Goal: Task Accomplishment & Management: Manage account settings

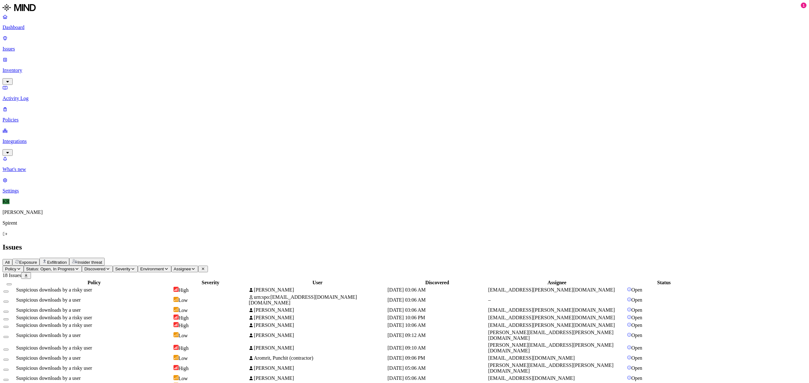
drag, startPoint x: 659, startPoint y: 6, endPoint x: 645, endPoint y: 50, distance: 46.2
click at [12, 284] on button "Select all" at bounding box center [9, 285] width 5 height 2
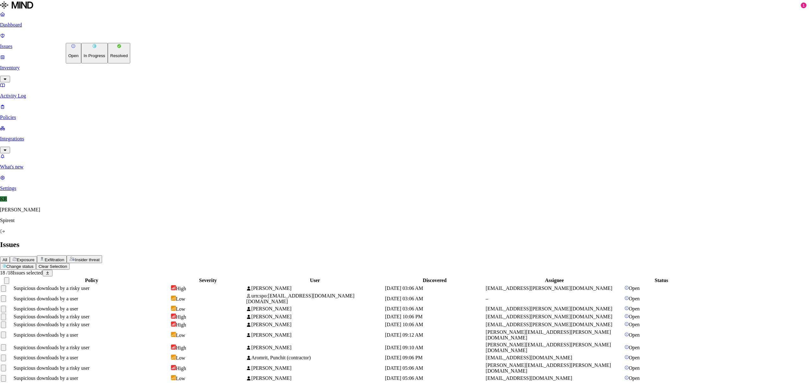
click at [99, 38] on html "Dashboard Issues Inventory Activity Log Policies Integrations What's new 1 Sett…" at bounding box center [404, 233] width 809 height 466
click at [110, 58] on p "Resolved" at bounding box center [119, 55] width 18 height 5
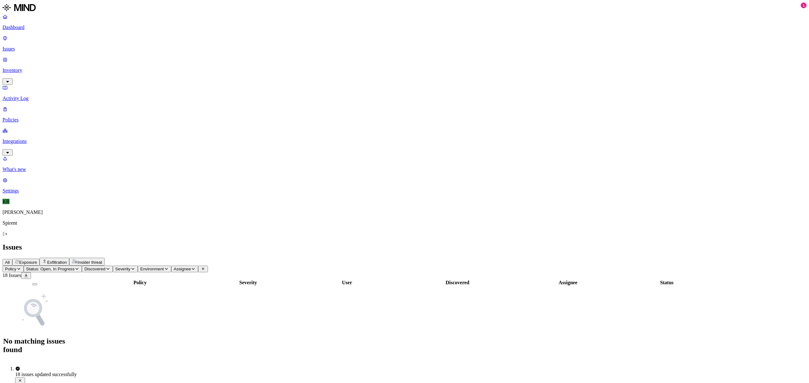
click at [37, 260] on span "Exposure" at bounding box center [28, 262] width 18 height 5
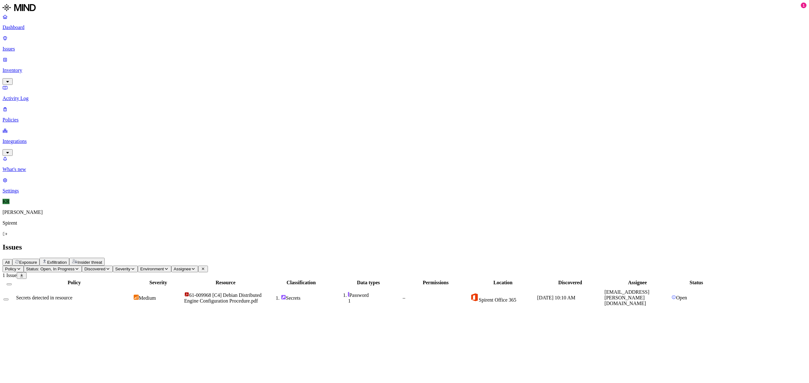
click at [132, 295] on div "Secrets detected in resource" at bounding box center [74, 298] width 116 height 6
click at [12, 284] on button "Select all" at bounding box center [9, 285] width 5 height 2
click at [99, 37] on html "Dashboard Issues Inventory Activity Log Policies Integrations What's new 1 Sett…" at bounding box center [404, 158] width 809 height 316
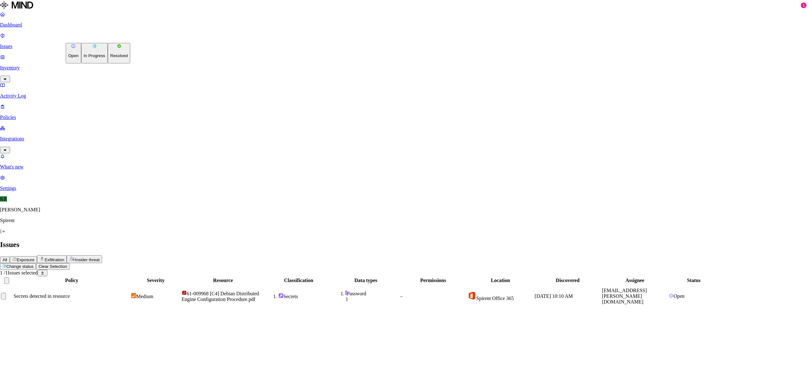
click at [110, 58] on p "Resolved" at bounding box center [119, 55] width 18 height 5
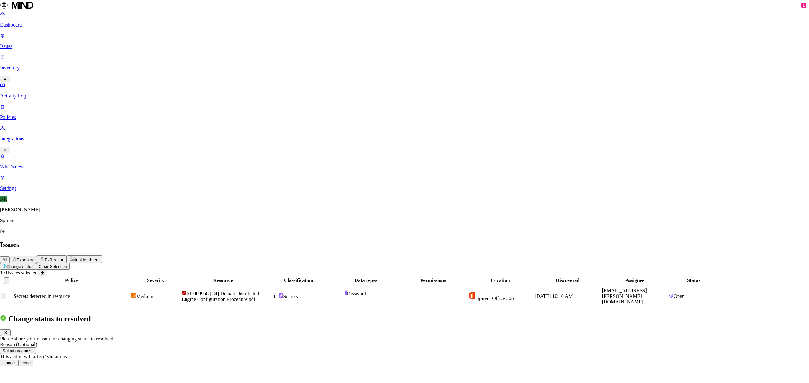
click at [33, 360] on button "Done" at bounding box center [25, 363] width 15 height 7
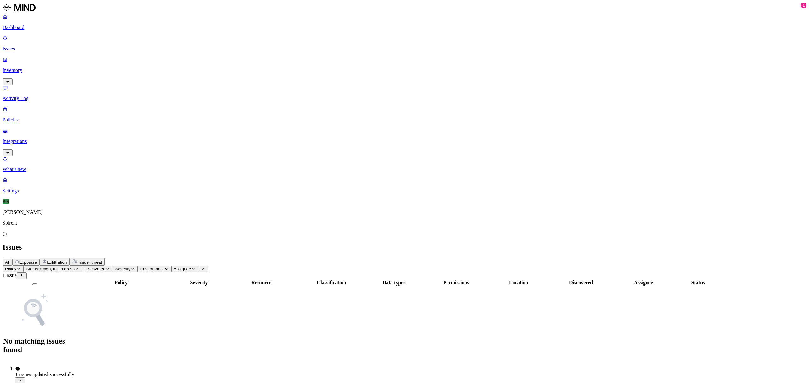
click at [67, 260] on span "Exfiltration" at bounding box center [57, 262] width 20 height 5
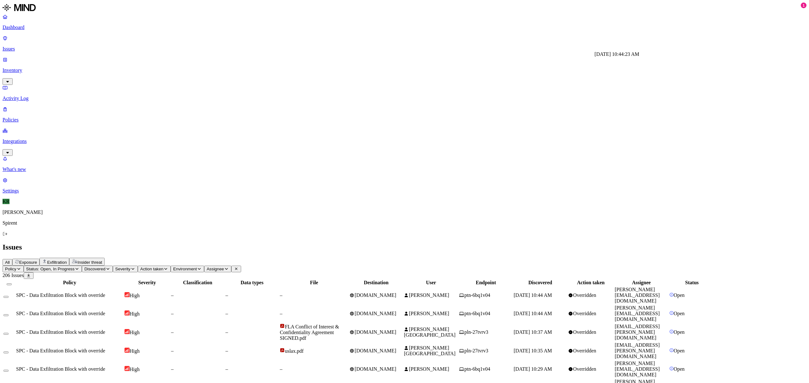
click at [552, 293] on span "Aug 28, 2025, 10:44 AM" at bounding box center [533, 295] width 38 height 5
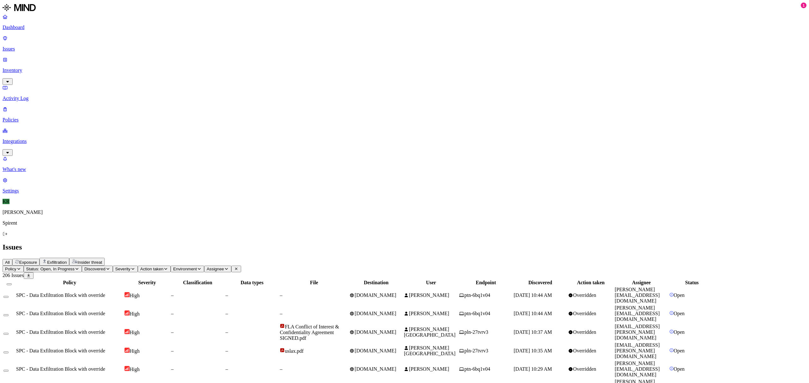
click at [12, 284] on button "Select all" at bounding box center [9, 285] width 5 height 2
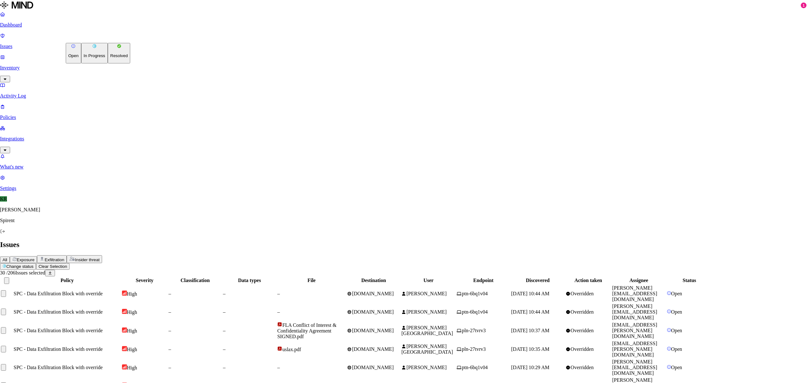
click at [108, 63] on button "Resolved" at bounding box center [119, 53] width 23 height 21
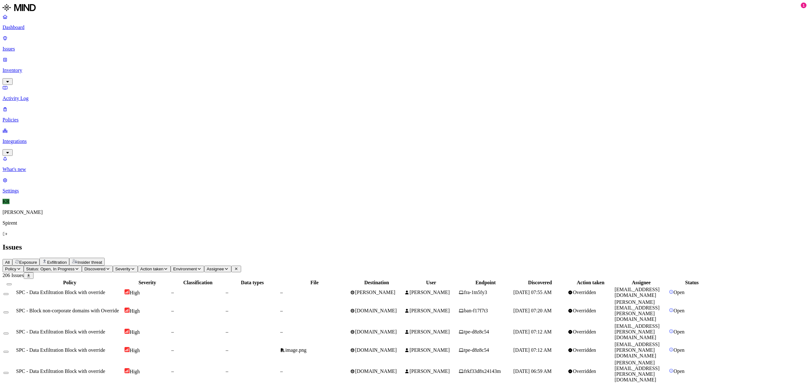
click at [449, 290] on span "[PERSON_NAME]" at bounding box center [429, 292] width 40 height 5
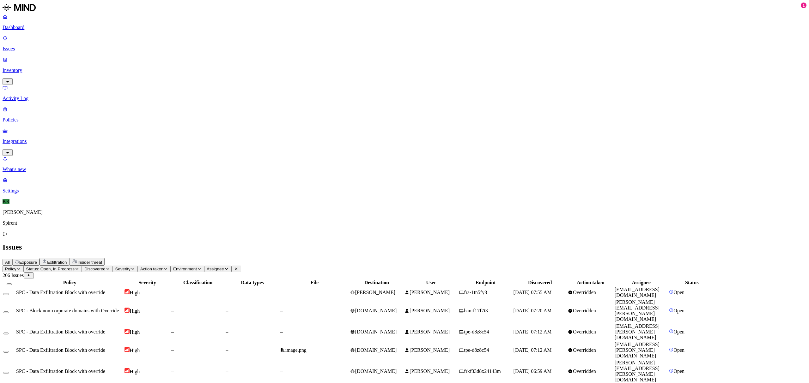
click at [12, 284] on button "Select all" at bounding box center [9, 285] width 5 height 2
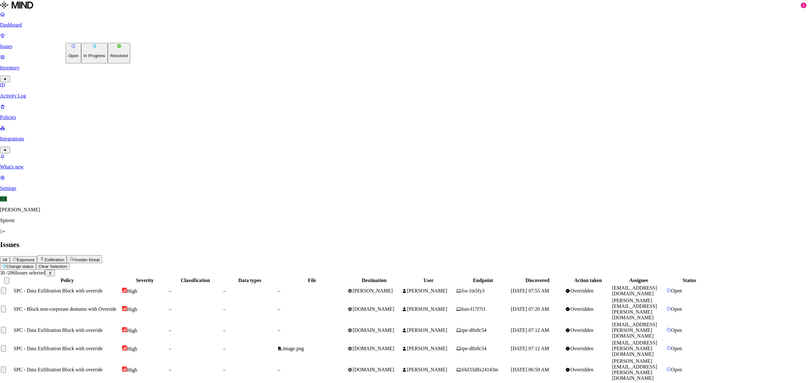
click at [110, 58] on p "Resolved" at bounding box center [119, 55] width 18 height 5
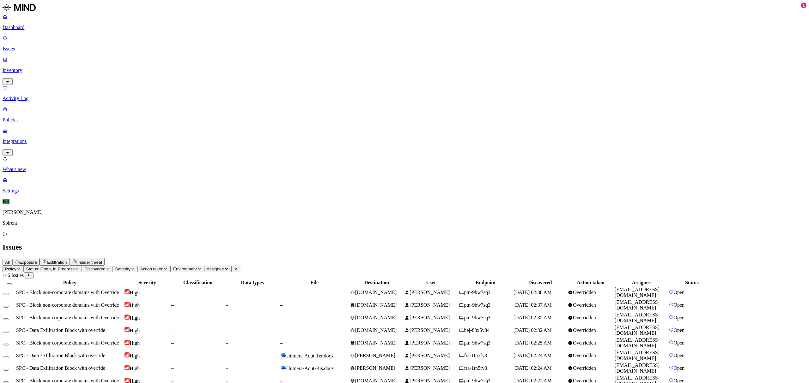
click at [613, 287] on td "Overridden" at bounding box center [590, 293] width 46 height 12
drag, startPoint x: 732, startPoint y: 257, endPoint x: 677, endPoint y: 257, distance: 54.3
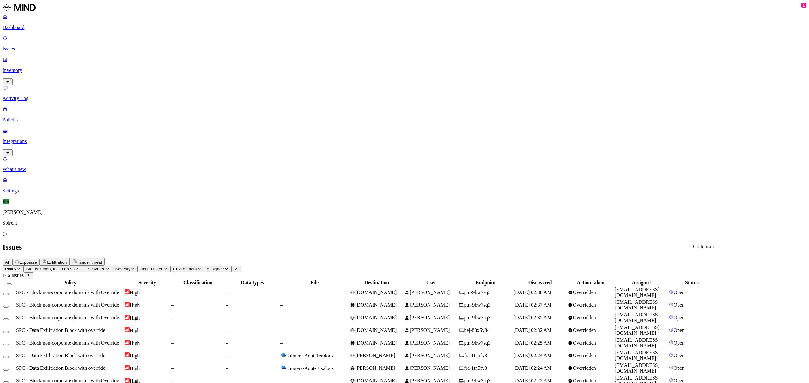
copy link "[EMAIL_ADDRESS][DOMAIN_NAME]"
click at [449, 341] on span "[PERSON_NAME]" at bounding box center [429, 343] width 40 height 5
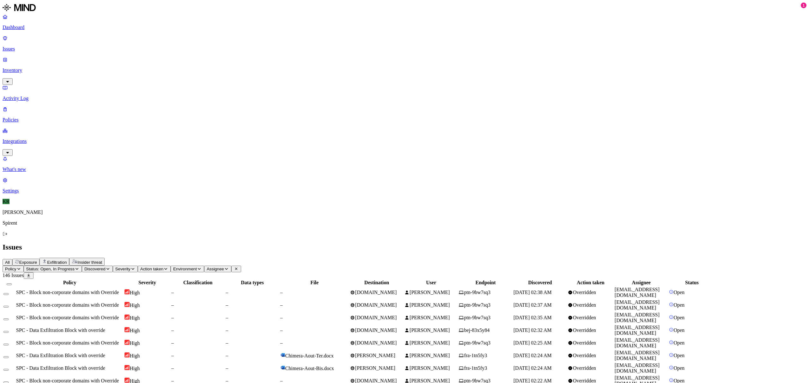
click at [12, 284] on button "Select all" at bounding box center [9, 285] width 5 height 2
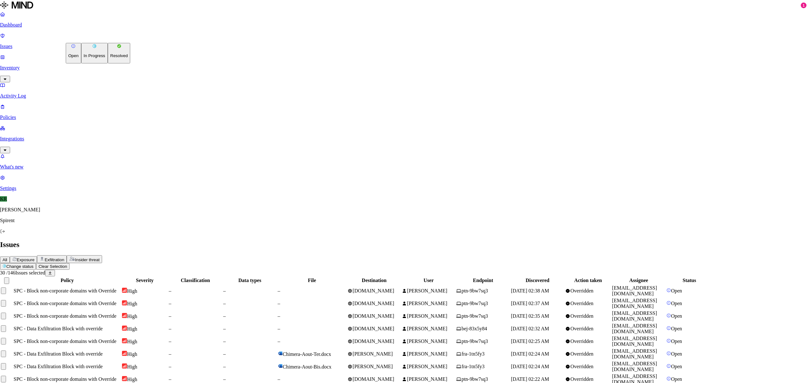
click at [108, 63] on button "Resolved" at bounding box center [119, 53] width 23 height 21
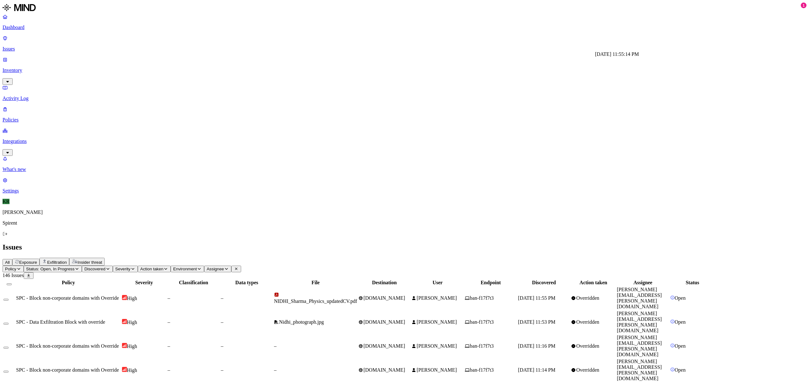
click at [555, 296] on span "[DATE] 11:55 PM" at bounding box center [537, 298] width 38 height 5
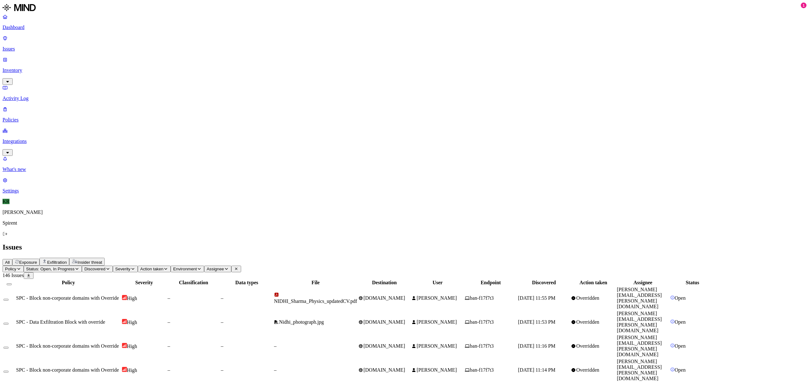
click at [12, 284] on button "Select all" at bounding box center [9, 285] width 5 height 2
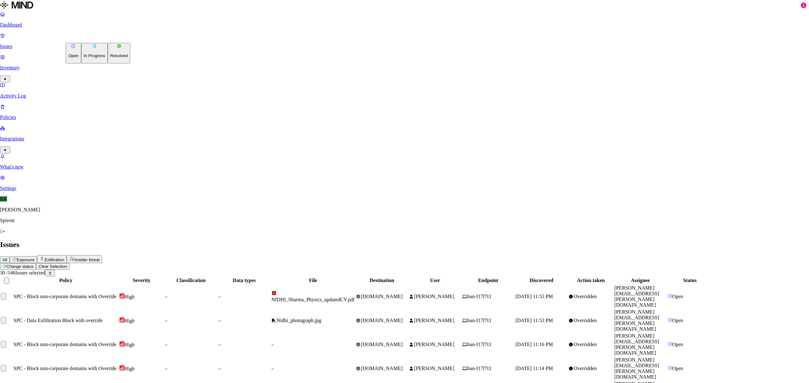
click at [110, 58] on p "Resolved" at bounding box center [119, 55] width 18 height 5
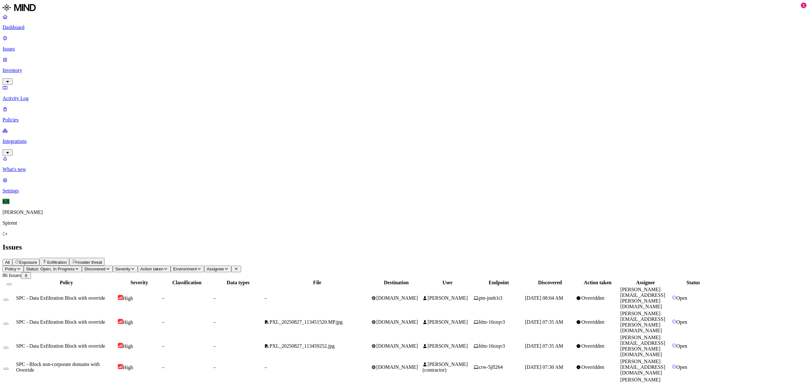
click at [263, 287] on td "–" at bounding box center [238, 298] width 51 height 23
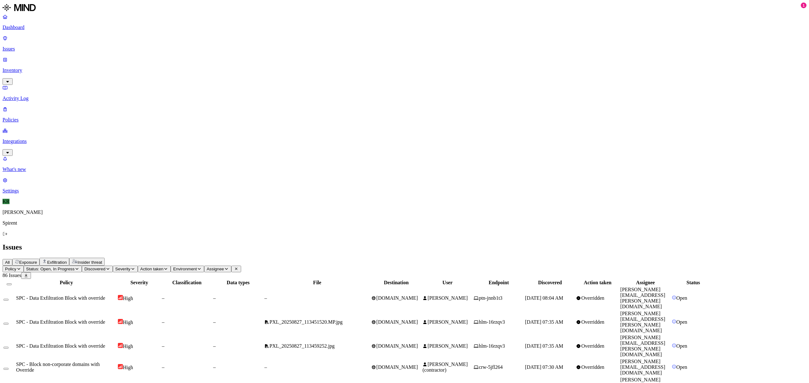
click at [12, 284] on button "Select all" at bounding box center [9, 285] width 5 height 2
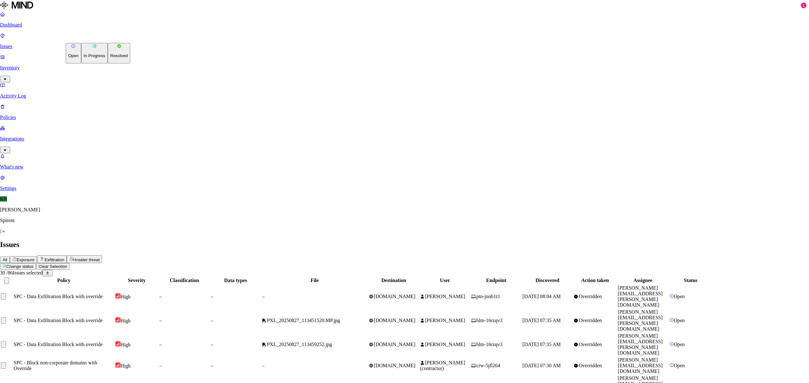
click at [110, 58] on p "Resolved" at bounding box center [119, 55] width 18 height 5
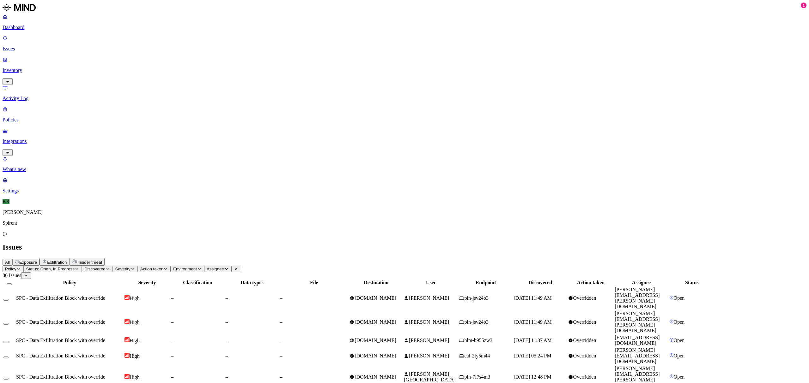
click at [464, 297] on icon at bounding box center [461, 299] width 5 height 4
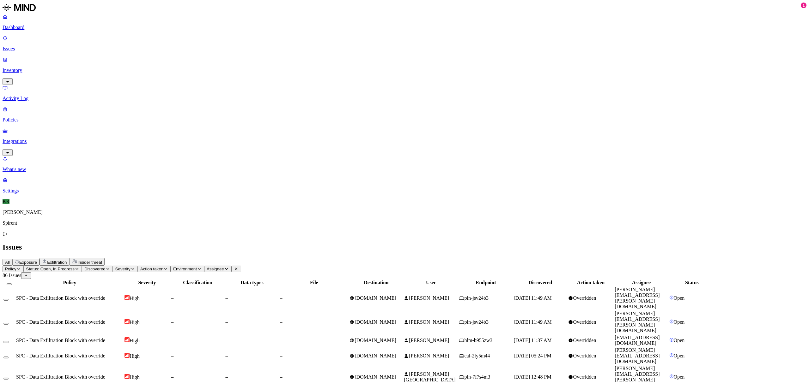
click at [12, 284] on button "Select all" at bounding box center [9, 285] width 5 height 2
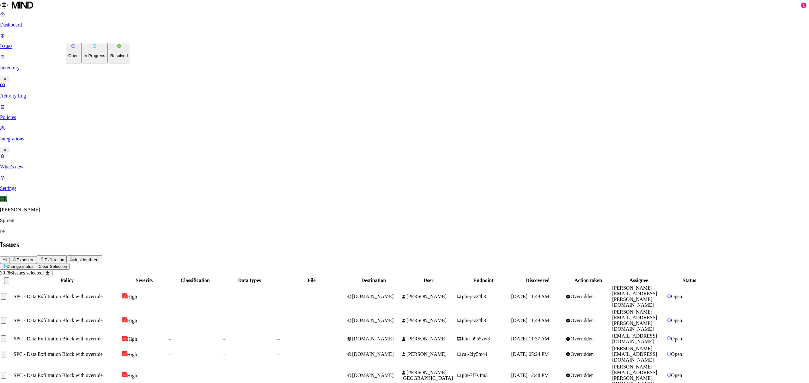
click at [108, 63] on button "Resolved" at bounding box center [119, 53] width 23 height 21
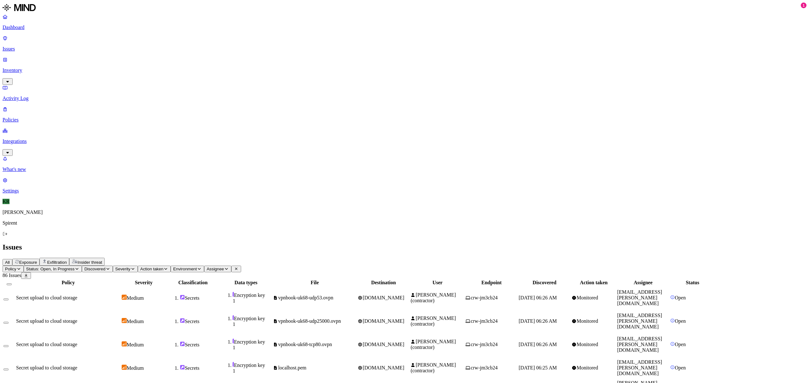
click at [357, 287] on td "vpnbook-uk68-udp53.ovpn" at bounding box center [315, 298] width 84 height 23
click at [277, 320] on icon at bounding box center [275, 322] width 3 height 4
click at [357, 334] on td "vpnbook-uk68-tcp80.ovpn" at bounding box center [315, 345] width 84 height 23
click at [464, 357] on td "[PERSON_NAME] (contractor)" at bounding box center [437, 368] width 54 height 23
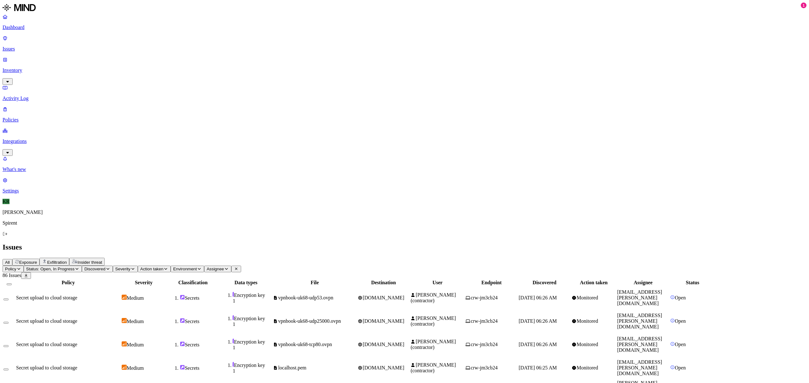
drag, startPoint x: 761, startPoint y: 372, endPoint x: 678, endPoint y: 371, distance: 82.8
copy link "[EMAIL_ADDRESS][PERSON_NAME][DOMAIN_NAME]"
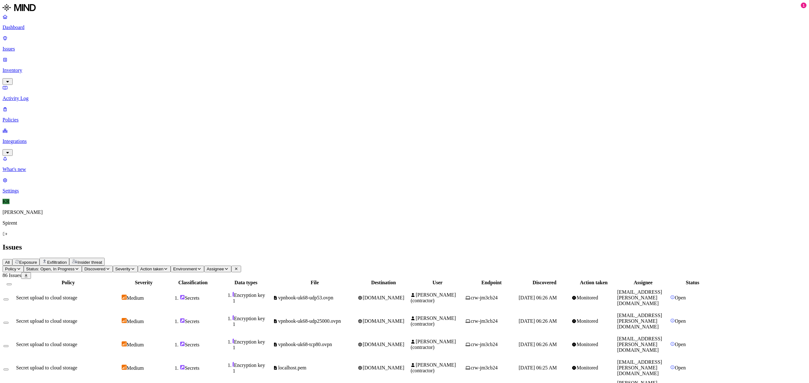
click at [229, 267] on icon "button" at bounding box center [226, 269] width 5 height 4
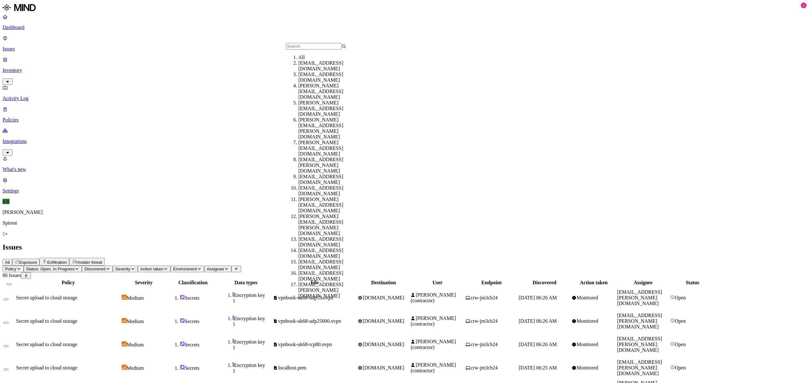
type input "[EMAIL_ADDRESS][PERSON_NAME][DOMAIN_NAME]"
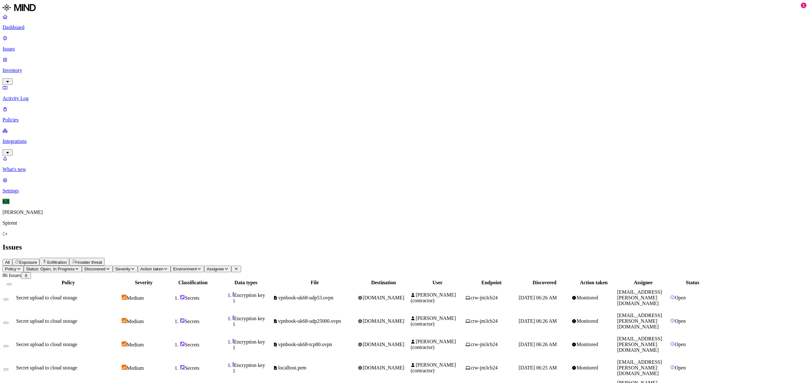
drag, startPoint x: 303, startPoint y: 37, endPoint x: 305, endPoint y: 42, distance: 5.6
click at [224, 267] on span "Assignee" at bounding box center [215, 269] width 17 height 5
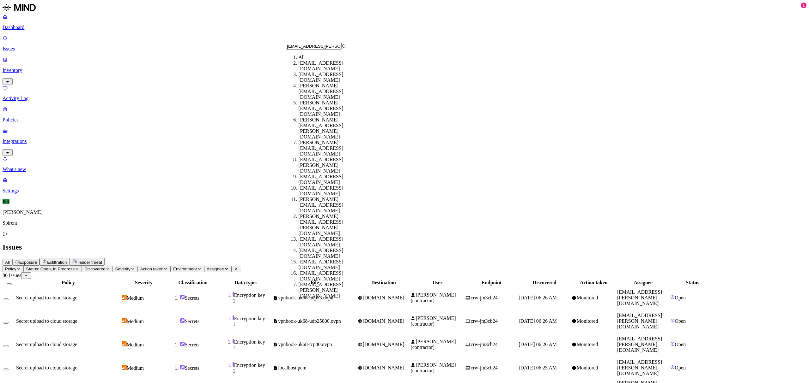
scroll to position [0, 8]
type input "[EMAIL_ADDRESS][PERSON_NAME][DOMAIN_NAME]"
click at [304, 72] on div "[EMAIL_ADDRESS][PERSON_NAME][DOMAIN_NAME]" at bounding box center [328, 68] width 61 height 17
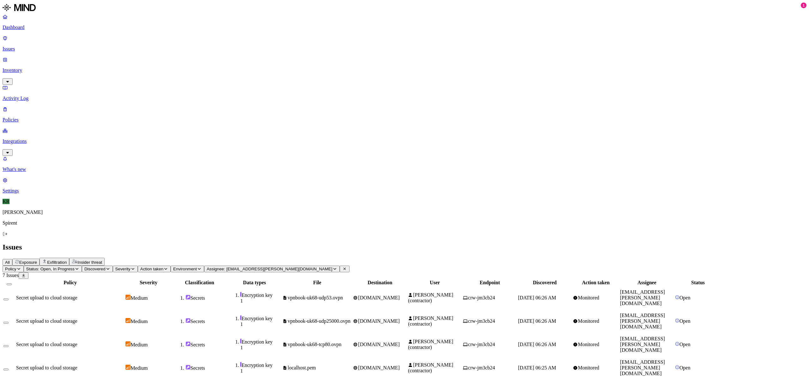
click at [26, 274] on icon at bounding box center [23, 276] width 5 height 4
click at [341, 342] on span "vpnbook-uk68-tcp80.ovpn" at bounding box center [314, 344] width 54 height 5
click at [352, 310] on td "vpnbook-uk68-udp25000.ovpn" at bounding box center [317, 321] width 70 height 23
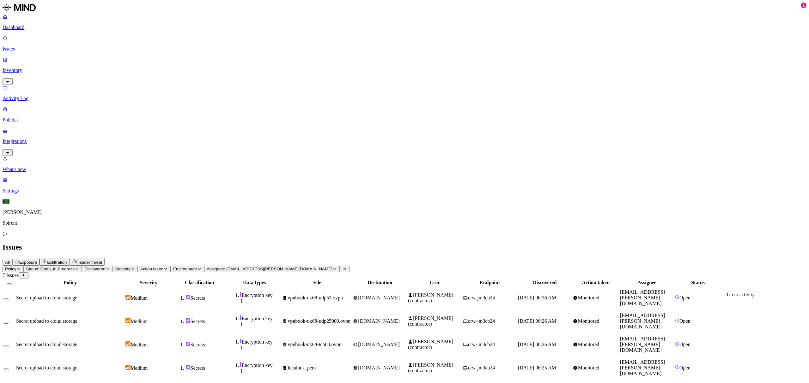
scroll to position [42, 0]
click at [546, 301] on div "Policy Severity Classification Data types File Destination User Endpoint Discov…" at bounding box center [405, 364] width 804 height 171
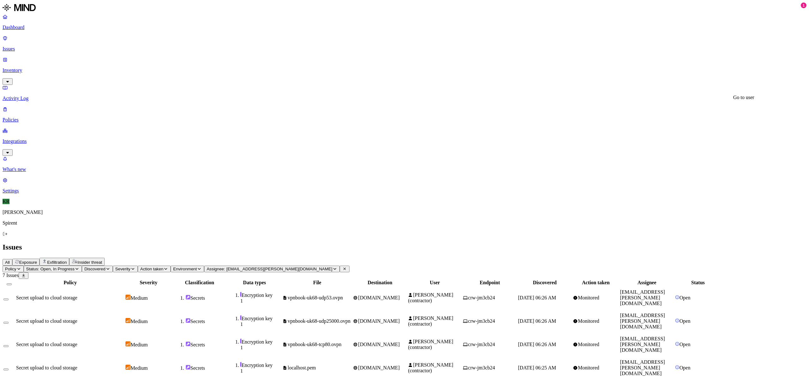
click at [12, 284] on button "Select all" at bounding box center [9, 285] width 5 height 2
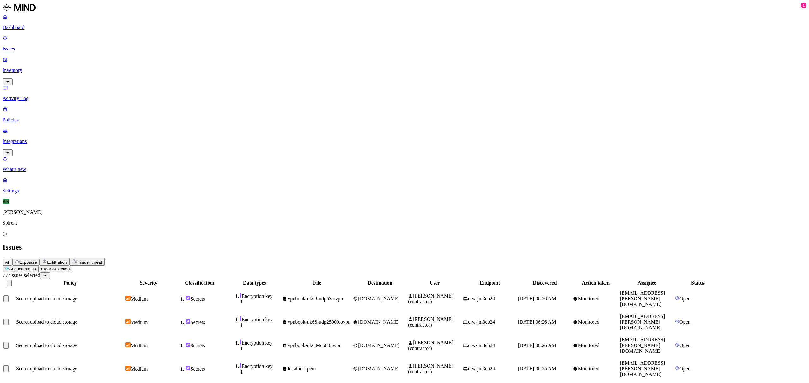
click at [89, 34] on html "Dashboard Issues Inventory Activity Log Policies Integrations What's new 1 Sett…" at bounding box center [404, 228] width 809 height 456
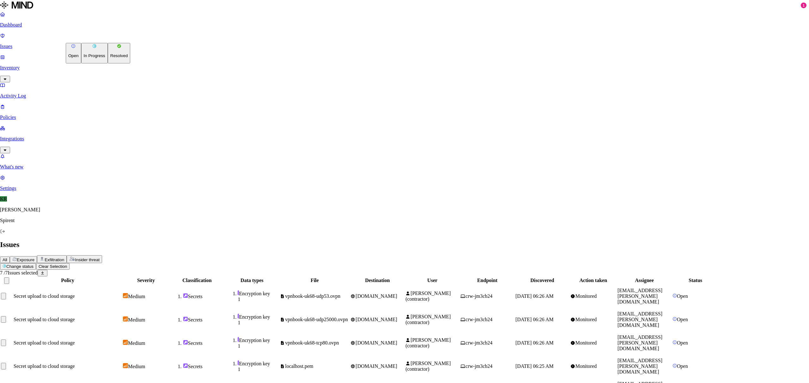
click at [108, 63] on button "Resolved" at bounding box center [119, 53] width 23 height 21
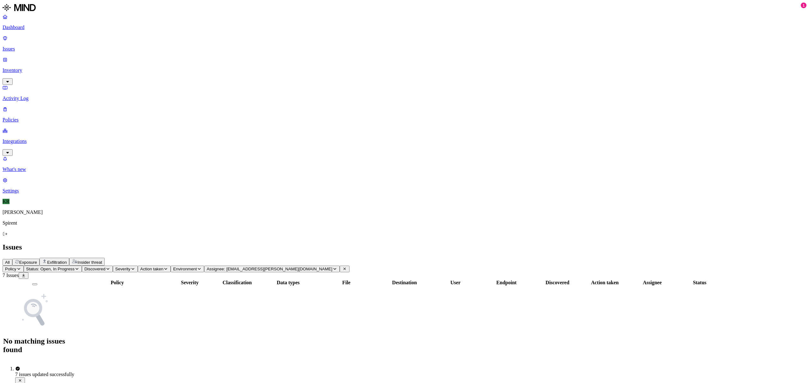
click at [332, 267] on span "Assignee: mohan.vydianathan.contractor@spirent.com" at bounding box center [270, 269] width 126 height 5
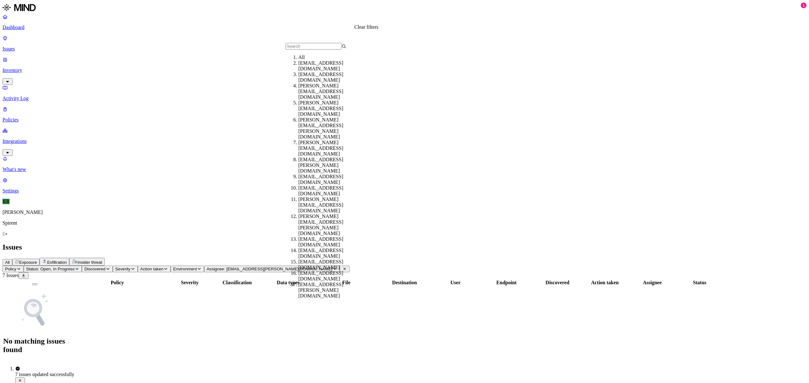
click at [347, 267] on icon at bounding box center [344, 269] width 5 height 4
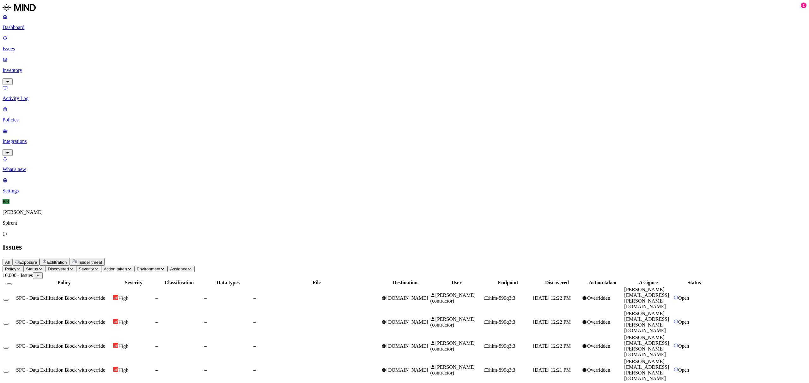
click at [38, 267] on span "Status" at bounding box center [32, 269] width 12 height 5
click at [115, 54] on div "Open" at bounding box center [115, 60] width 0 height 12
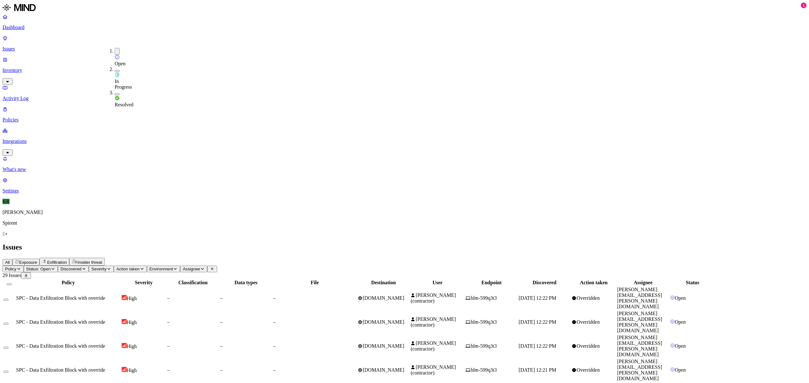
click at [404, 296] on span "[DOMAIN_NAME]" at bounding box center [381, 298] width 47 height 5
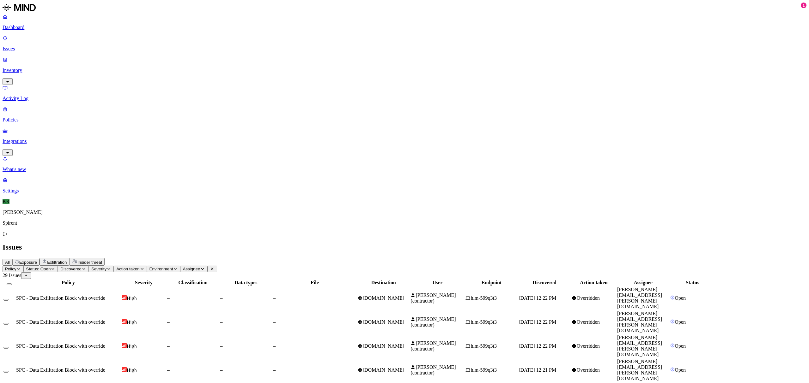
click at [12, 284] on button "Select all" at bounding box center [9, 285] width 5 height 2
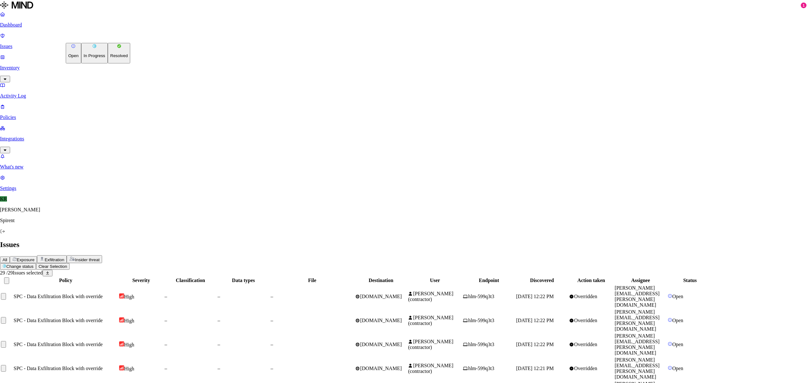
click at [110, 58] on p "Resolved" at bounding box center [119, 55] width 18 height 5
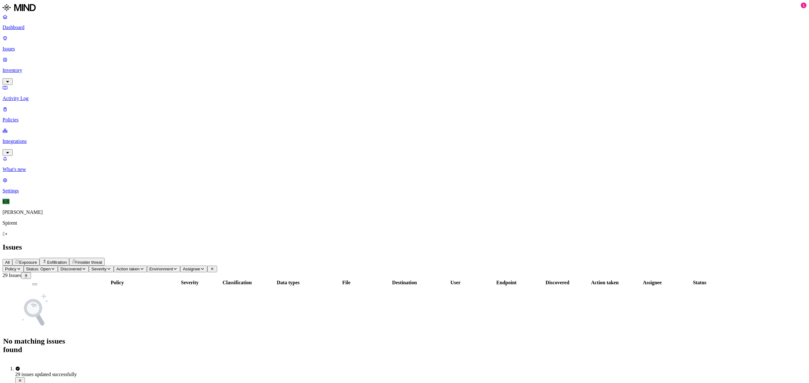
drag, startPoint x: 84, startPoint y: 22, endPoint x: 87, endPoint y: 27, distance: 5.9
click at [10, 260] on span "All" at bounding box center [7, 262] width 5 height 5
